Goal: Information Seeking & Learning: Learn about a topic

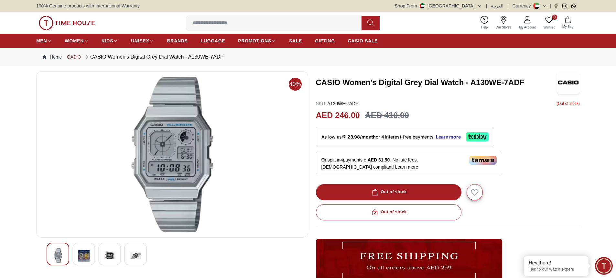
click at [72, 55] on link "CASIO" at bounding box center [74, 57] width 14 height 6
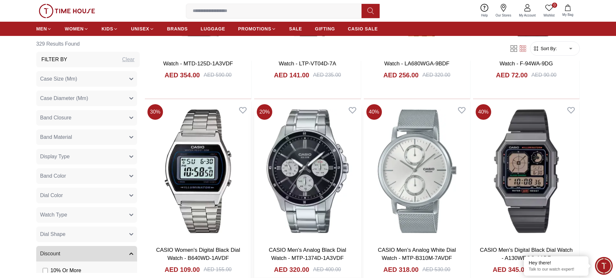
scroll to position [1067, 0]
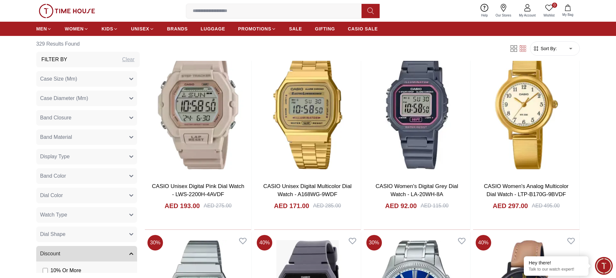
scroll to position [2037, 0]
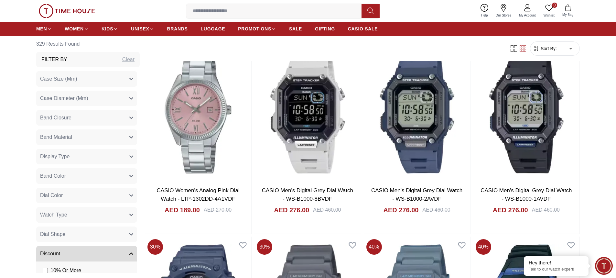
scroll to position [2490, 0]
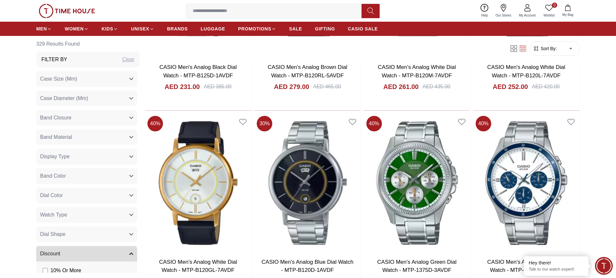
scroll to position [4753, 0]
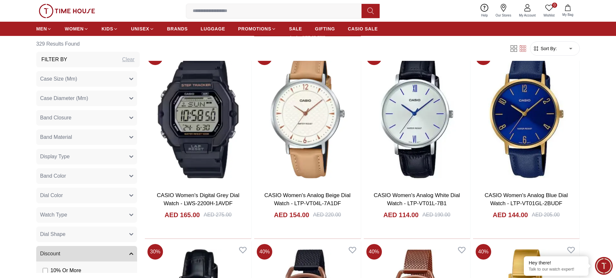
scroll to position [5400, 0]
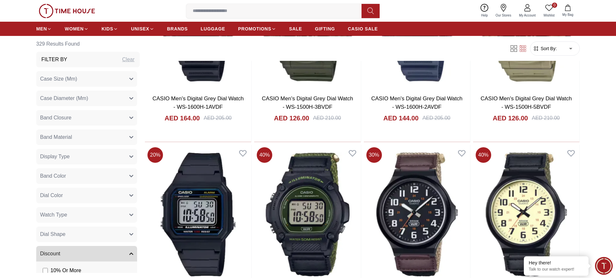
scroll to position [6887, 0]
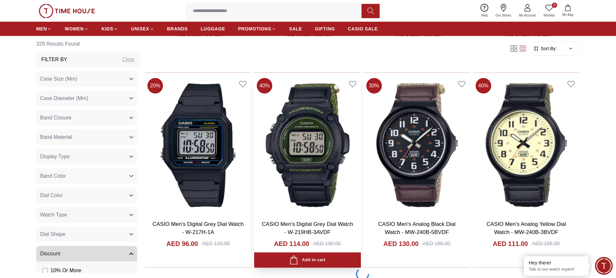
scroll to position [7049, 0]
